Goal: Transaction & Acquisition: Purchase product/service

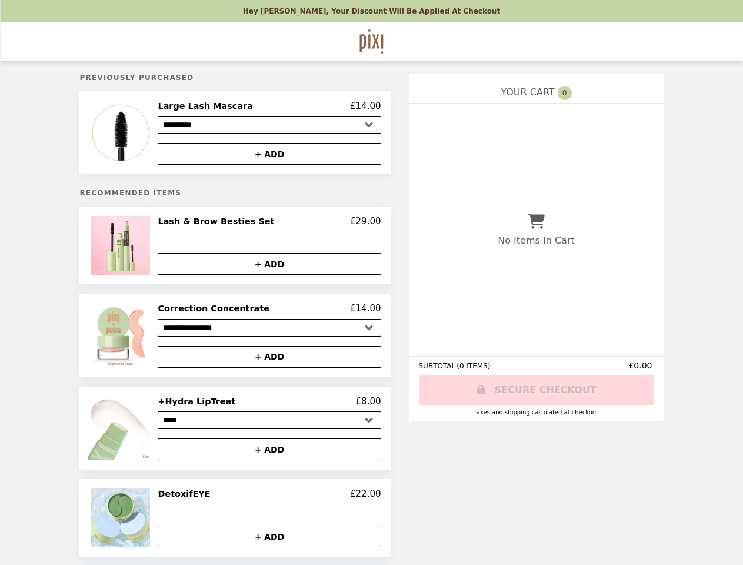
click at [146, 134] on img at bounding box center [121, 133] width 67 height 64
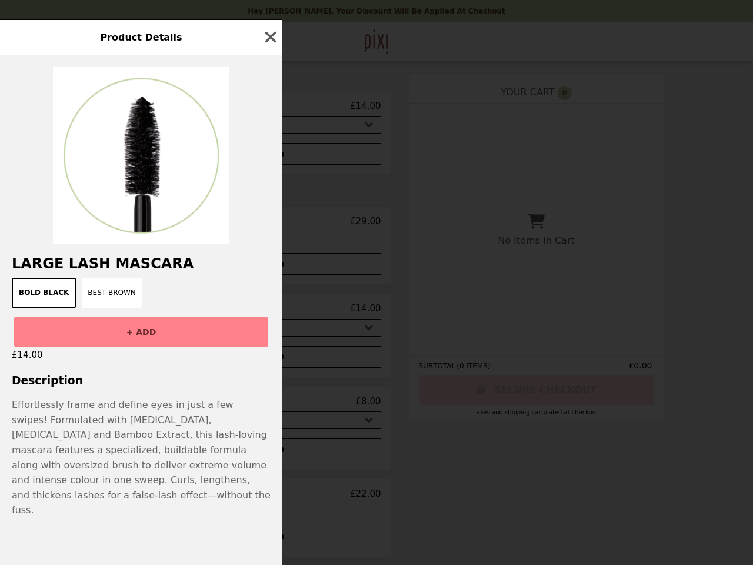
click at [269, 156] on div "Product Details Large Lash Mascara Bold Black Best Brown + ADD £14.00 Descripti…" at bounding box center [376, 282] width 753 height 565
click at [146, 243] on img at bounding box center [141, 155] width 176 height 176
click at [269, 225] on div at bounding box center [141, 149] width 282 height 188
click at [269, 267] on div "Product Details Large Lash Mascara Bold Black Best Brown + ADD £14.00 Descripti…" at bounding box center [376, 282] width 753 height 565
click at [146, 339] on img at bounding box center [121, 335] width 67 height 64
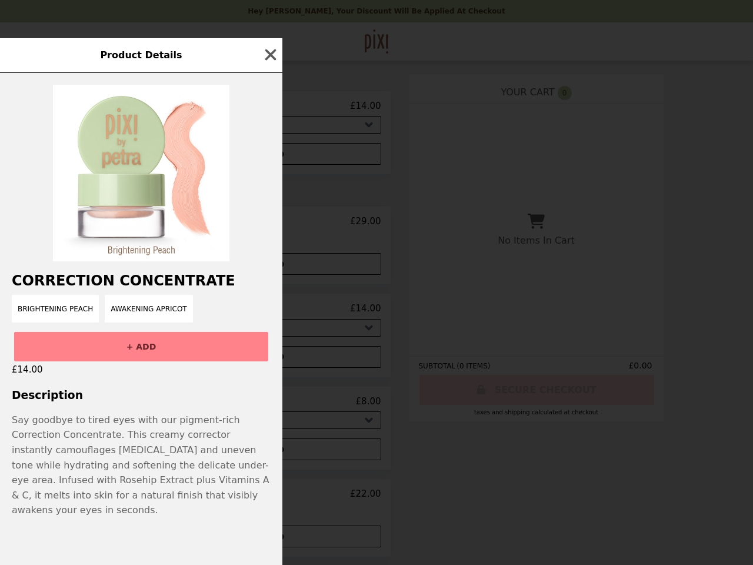
click at [269, 312] on div "Product Details Correction Concentrate Brightening Peach Awakening Apricot + AD…" at bounding box center [376, 282] width 753 height 565
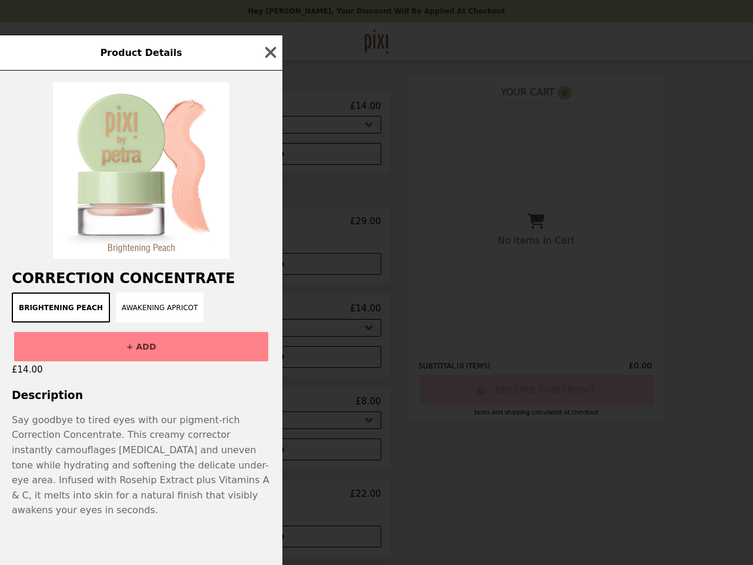
click at [269, 361] on div "+ ADD" at bounding box center [141, 341] width 282 height 39
click at [146, 432] on p "Say goodbye to tired eyes with our pigment-rich Correction Concentrate. This cr…" at bounding box center [141, 464] width 259 height 105
